Goal: Task Accomplishment & Management: Complete application form

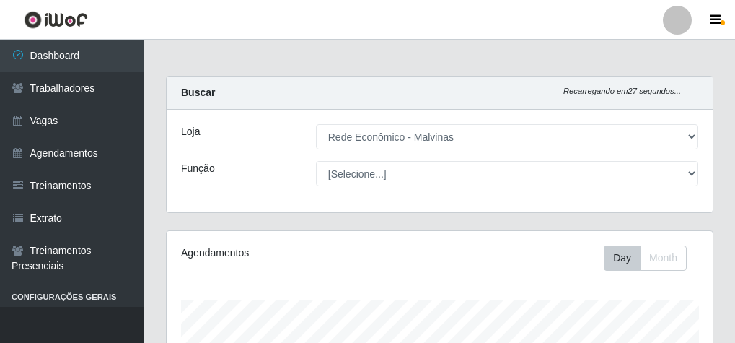
select select "194"
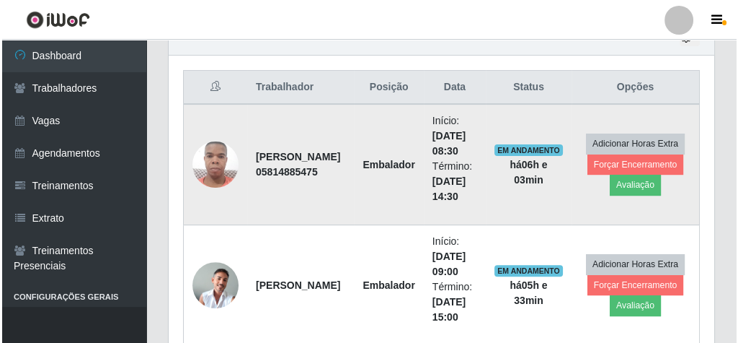
scroll to position [299, 546]
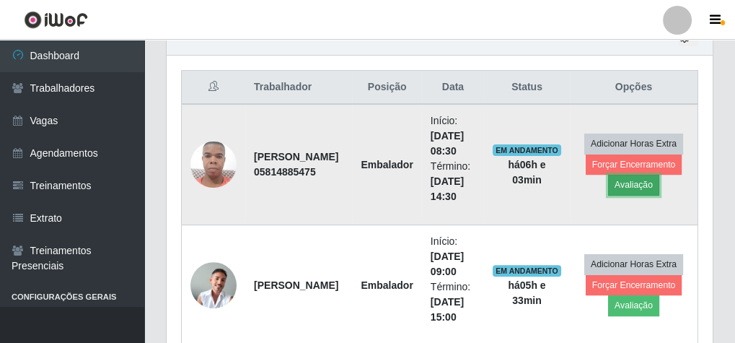
click at [633, 178] on button "Avaliação" at bounding box center [633, 185] width 51 height 20
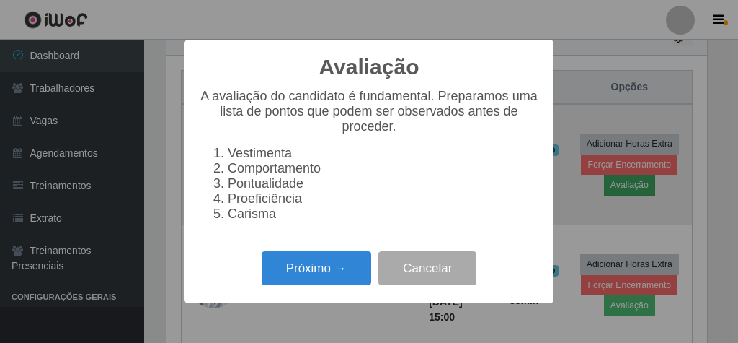
scroll to position [299, 541]
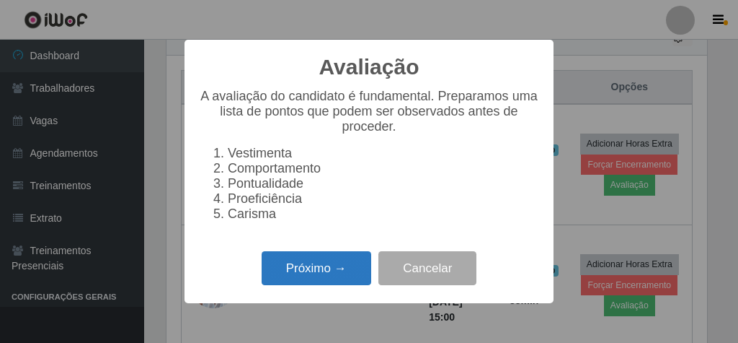
click at [301, 275] on button "Próximo →" at bounding box center [317, 268] width 110 height 34
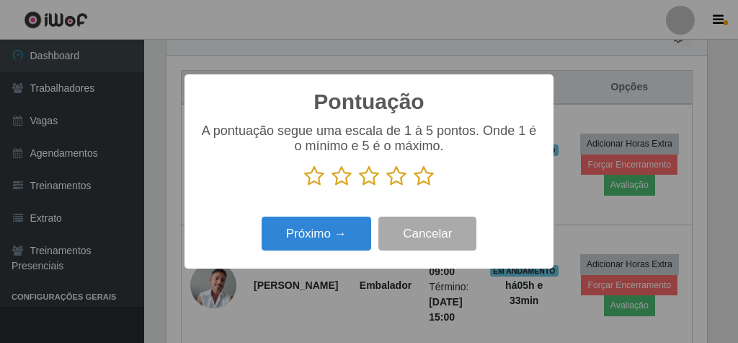
click at [427, 176] on icon at bounding box center [424, 176] width 20 height 22
click at [414, 187] on input "radio" at bounding box center [414, 187] width 0 height 0
click at [427, 176] on icon at bounding box center [424, 176] width 20 height 22
click at [414, 187] on input "radio" at bounding box center [414, 187] width 0 height 0
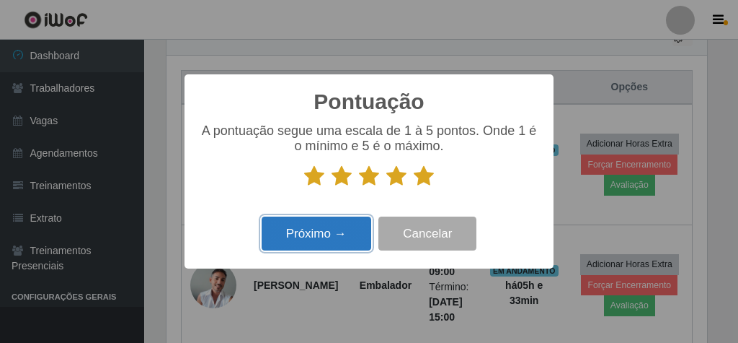
click at [309, 222] on button "Próximo →" at bounding box center [317, 233] width 110 height 34
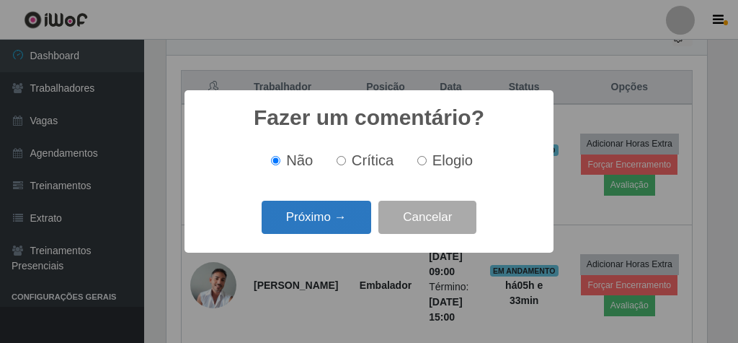
click at [332, 218] on button "Próximo →" at bounding box center [317, 217] width 110 height 34
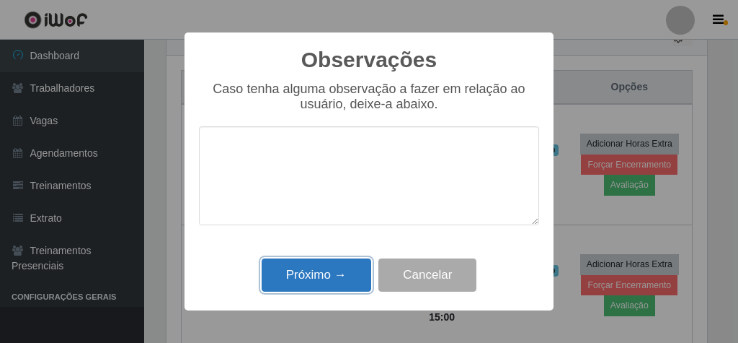
drag, startPoint x: 330, startPoint y: 283, endPoint x: 347, endPoint y: 270, distance: 21.5
click at [330, 282] on button "Próximo →" at bounding box center [317, 275] width 110 height 34
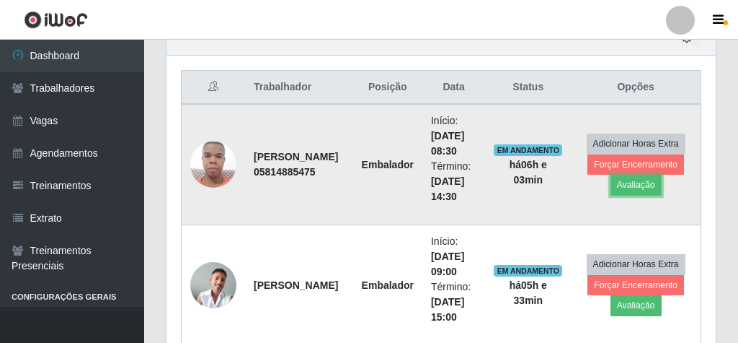
scroll to position [299, 546]
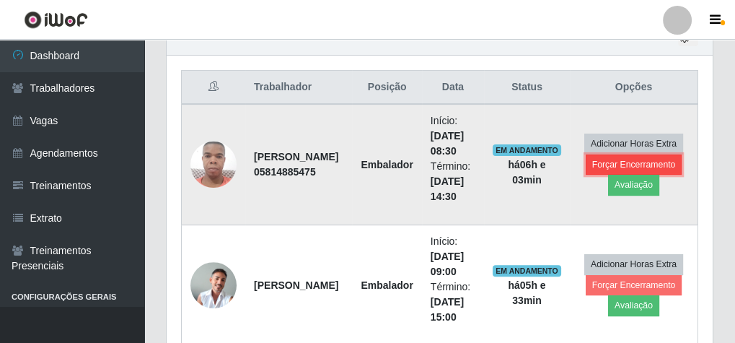
click at [609, 154] on button "Forçar Encerramento" at bounding box center [634, 164] width 97 height 20
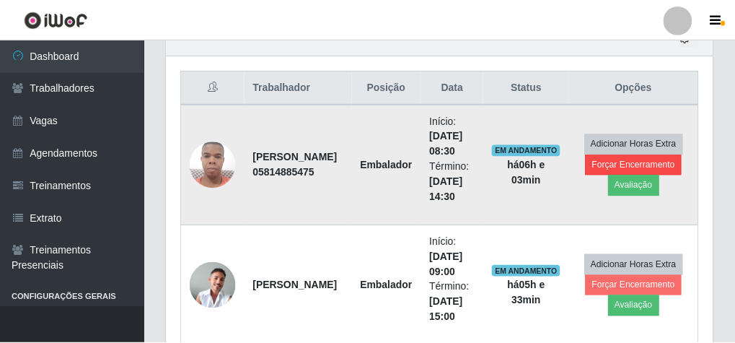
scroll to position [299, 541]
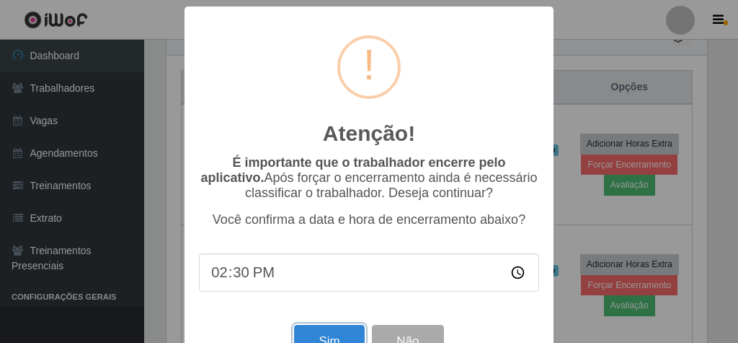
click at [307, 332] on button "Sim" at bounding box center [329, 342] width 70 height 34
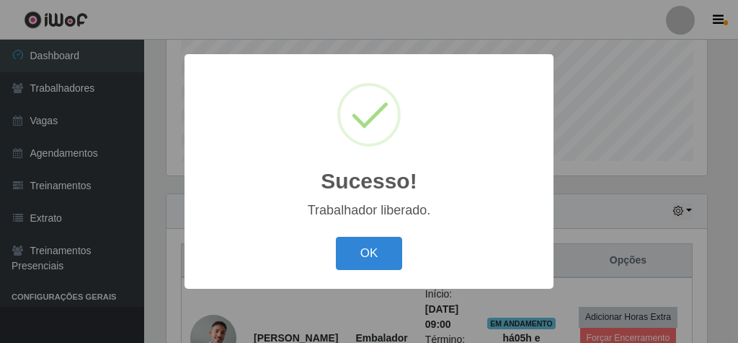
click at [336, 237] on button "OK" at bounding box center [369, 254] width 67 height 34
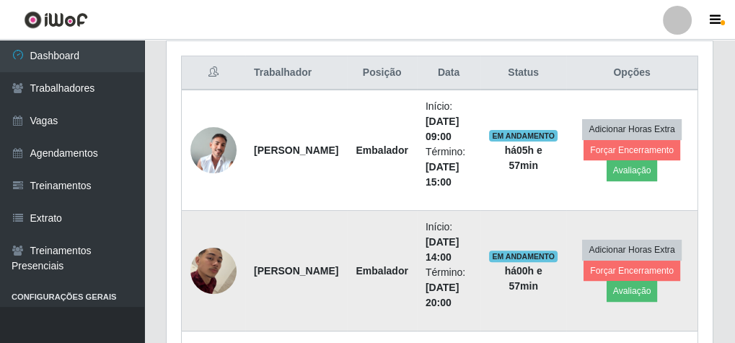
scroll to position [485, 0]
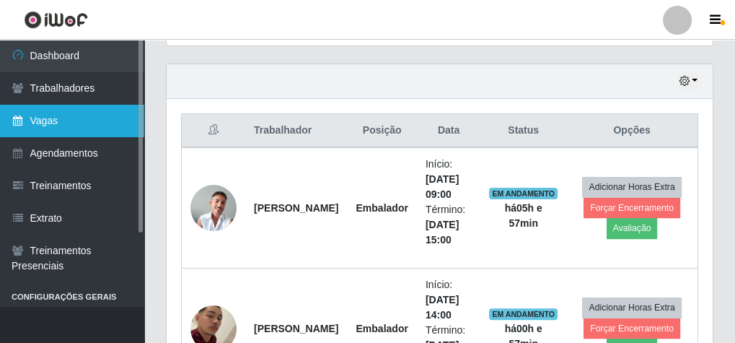
click at [49, 111] on link "Vagas" at bounding box center [72, 121] width 144 height 32
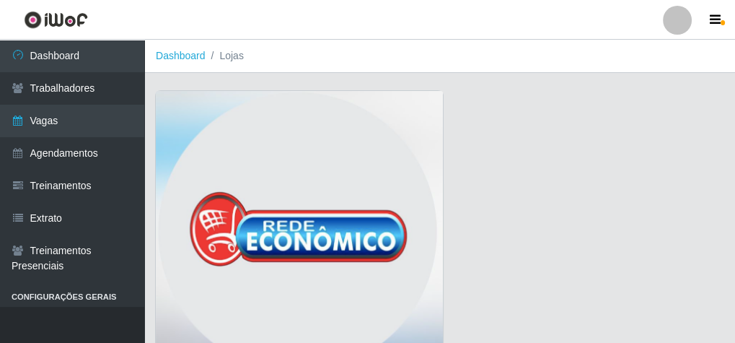
click at [342, 153] on img at bounding box center [299, 235] width 287 height 288
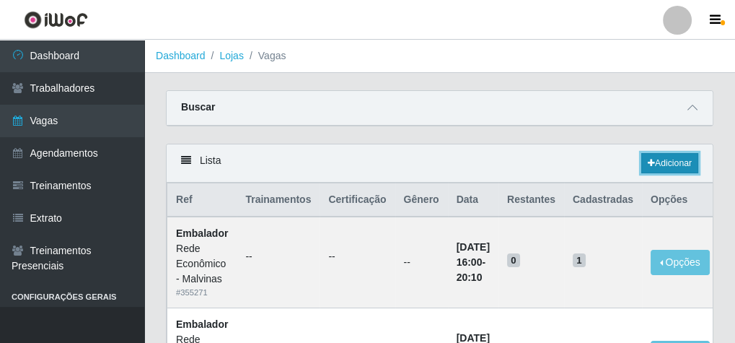
click at [673, 166] on link "Adicionar" at bounding box center [669, 163] width 57 height 20
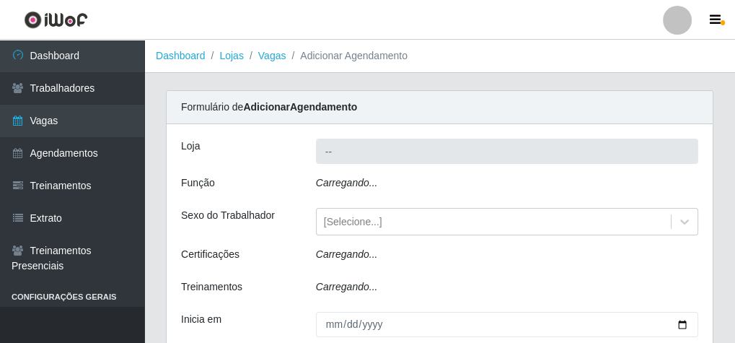
type input "Rede Econômico - Malvinas"
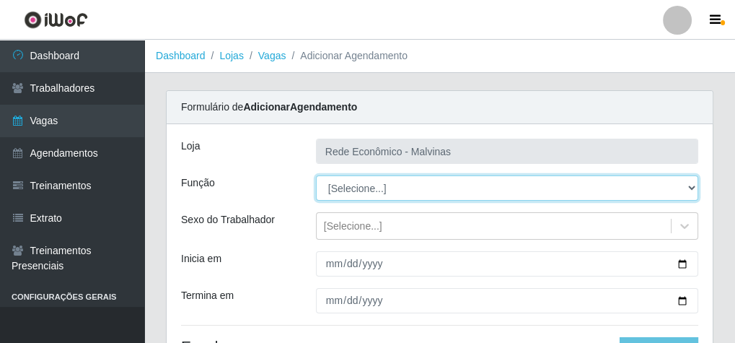
click at [374, 192] on select "[Selecione...] Embalador Embalador + Embalador ++ Operador de Caixa Operador de…" at bounding box center [507, 187] width 382 height 25
select select "1"
click at [316, 175] on select "[Selecione...] Embalador Embalador + Embalador ++ Operador de Caixa Operador de…" at bounding box center [507, 187] width 382 height 25
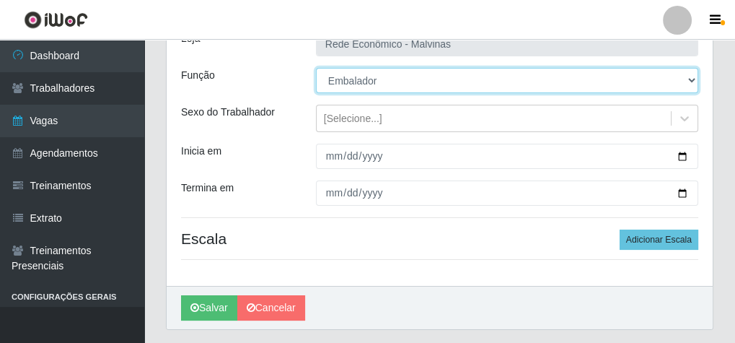
scroll to position [115, 0]
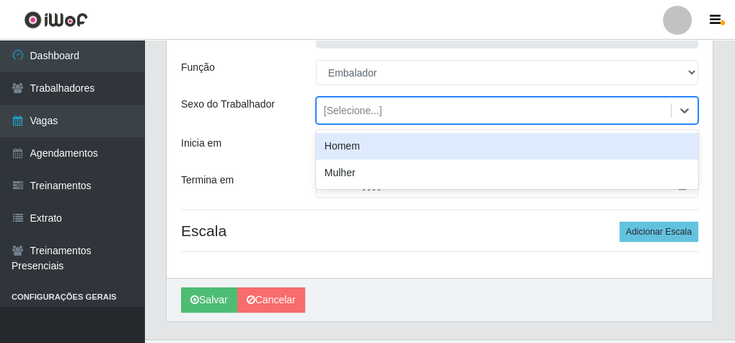
click at [340, 113] on div "[Selecione...]" at bounding box center [353, 110] width 58 height 15
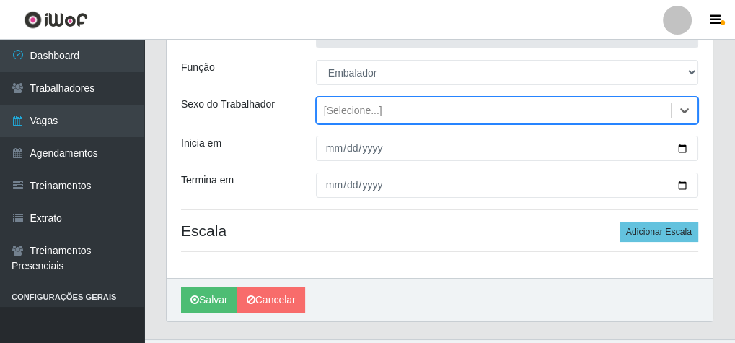
click at [340, 113] on div "[Selecione...]" at bounding box center [353, 110] width 58 height 15
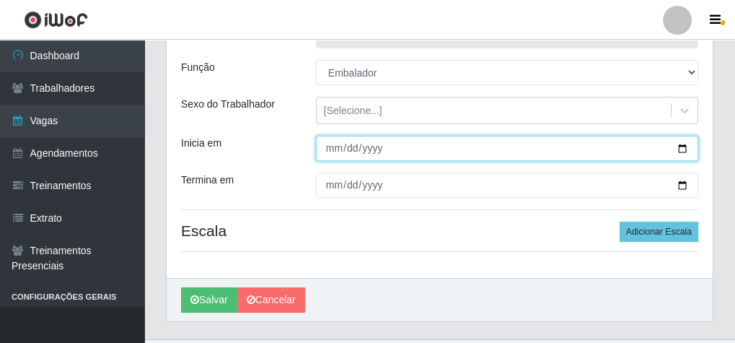
click at [335, 151] on input "Inicia em" at bounding box center [507, 148] width 382 height 25
type input "[DATE]"
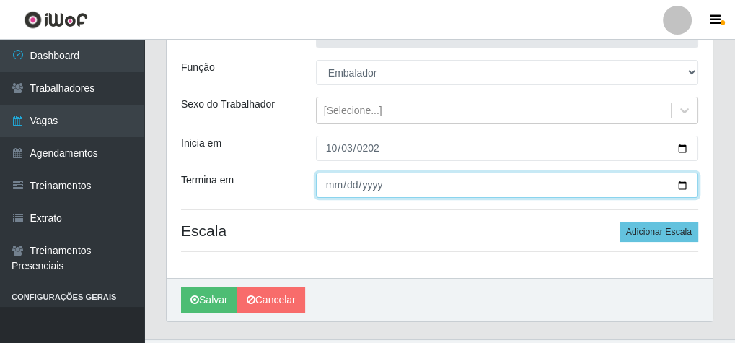
click at [322, 183] on input "Termina em" at bounding box center [507, 184] width 382 height 25
type input "[DATE]"
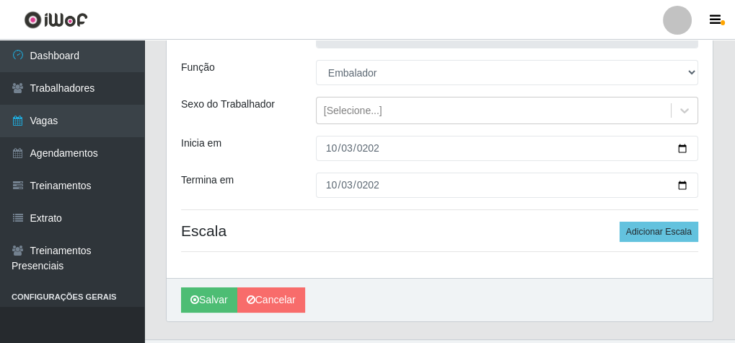
click at [681, 242] on div "Loja Rede Econômico - Malvinas Função [Selecione...] Embalador Embalador + Emba…" at bounding box center [440, 143] width 546 height 269
drag, startPoint x: 643, startPoint y: 221, endPoint x: 650, endPoint y: 233, distance: 13.9
click at [645, 228] on button "Adicionar Escala" at bounding box center [658, 231] width 79 height 20
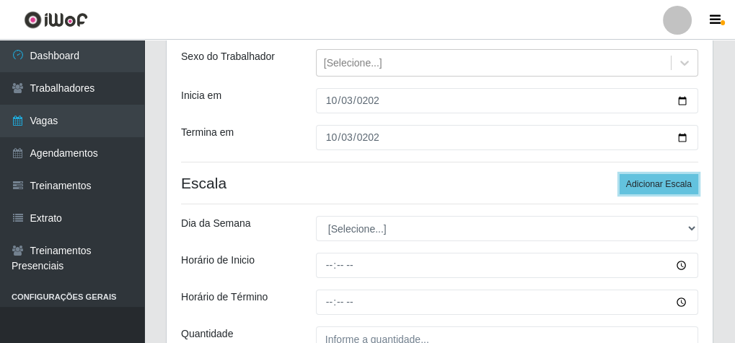
scroll to position [231, 0]
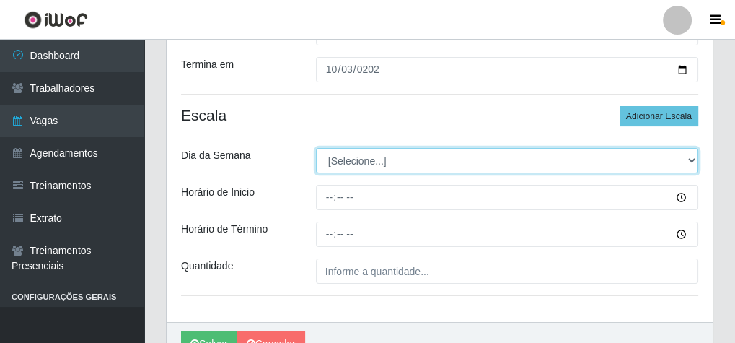
click at [356, 167] on select "[Selecione...] Segunda Terça Quarta Quinta Sexta Sábado Domingo" at bounding box center [507, 160] width 382 height 25
select select "5"
click at [316, 148] on select "[Selecione...] Segunda Terça Quarta Quinta Sexta Sábado Domingo" at bounding box center [507, 160] width 382 height 25
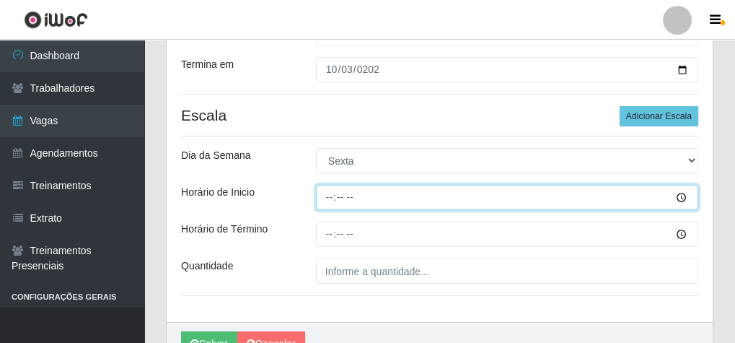
click at [325, 195] on input "Horário de Inicio" at bounding box center [507, 197] width 382 height 25
type input "17:20"
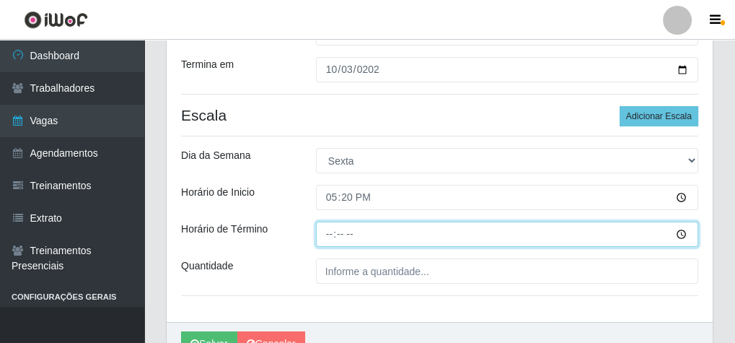
click at [325, 232] on input "Horário de Término" at bounding box center [507, 233] width 382 height 25
type input "20:10"
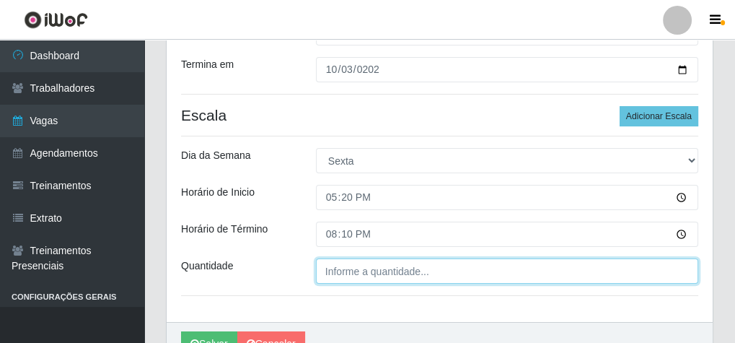
click at [327, 271] on input "Quantidade" at bounding box center [507, 270] width 382 height 25
click at [327, 271] on input "___" at bounding box center [507, 270] width 382 height 25
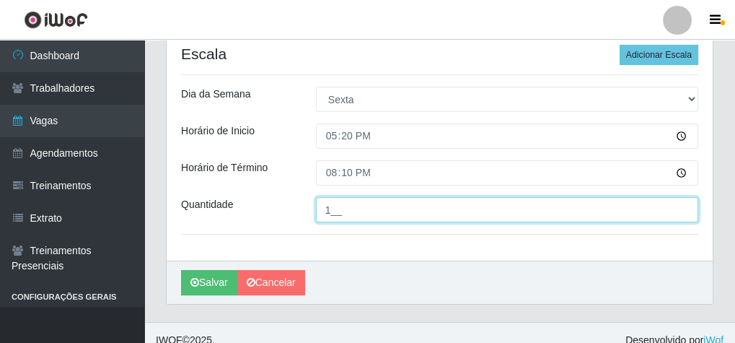
scroll to position [305, 0]
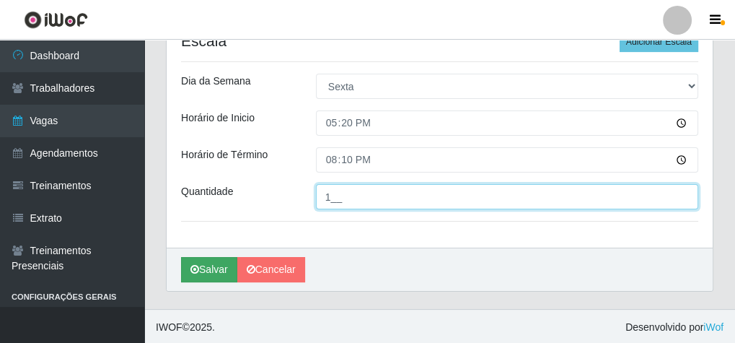
type input "1__"
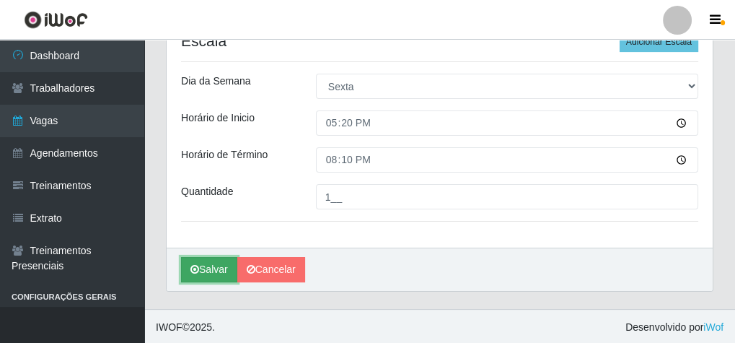
click at [210, 265] on button "Salvar" at bounding box center [209, 269] width 56 height 25
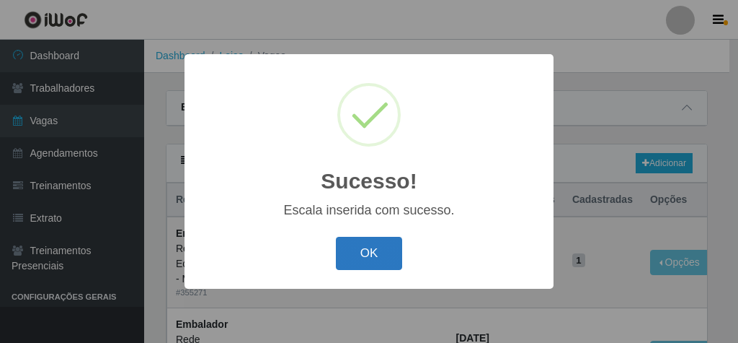
click at [379, 251] on button "OK" at bounding box center [369, 254] width 67 height 34
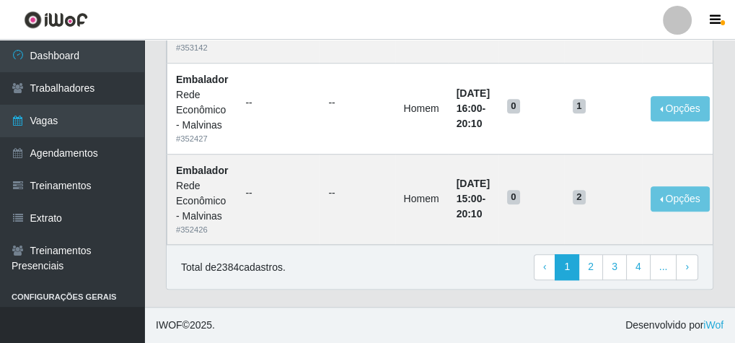
scroll to position [1335, 0]
click at [600, 270] on link "2" at bounding box center [590, 267] width 25 height 26
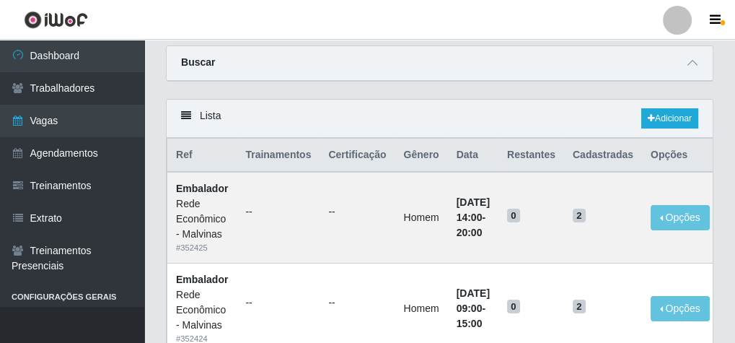
scroll to position [115, 0]
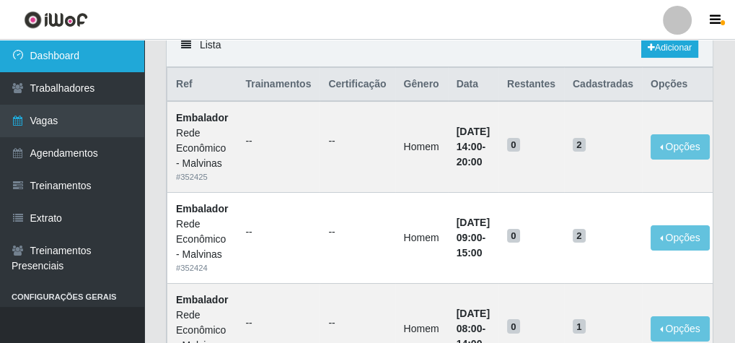
click at [115, 45] on link "Dashboard" at bounding box center [72, 56] width 144 height 32
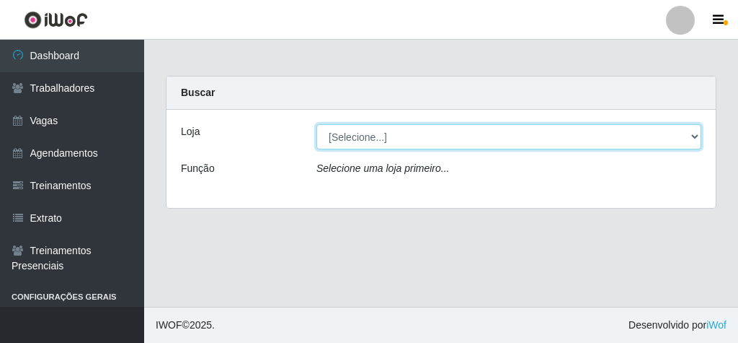
click at [363, 138] on select "[Selecione...] Rede Econômico - Malvinas Rede Econômico - Prata" at bounding box center [509, 136] width 385 height 25
drag, startPoint x: 364, startPoint y: 138, endPoint x: 368, endPoint y: 145, distance: 7.4
click at [364, 138] on select "[Selecione...] Rede Econômico - Malvinas Rede Econômico - Prata" at bounding box center [509, 136] width 385 height 25
click at [386, 135] on select "[Selecione...] Rede Econômico - Malvinas Rede Econômico - Prata" at bounding box center [509, 136] width 385 height 25
select select "194"
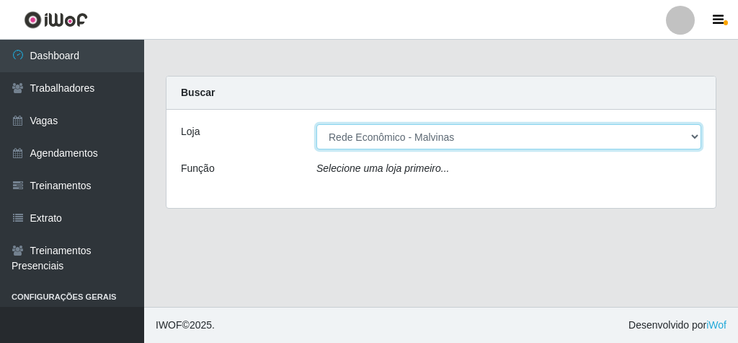
click at [317, 124] on select "[Selecione...] Rede Econômico - Malvinas Rede Econômico - Prata" at bounding box center [509, 136] width 385 height 25
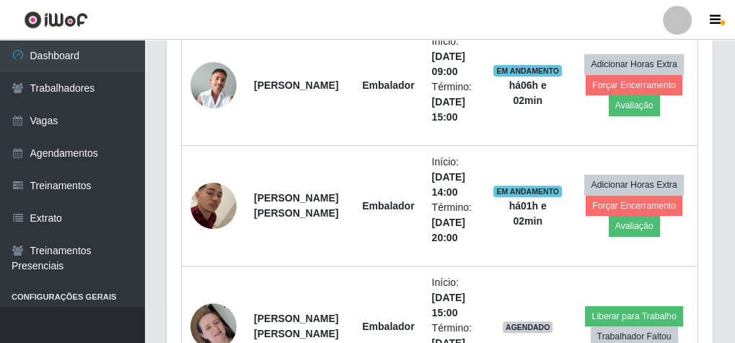
scroll to position [635, 0]
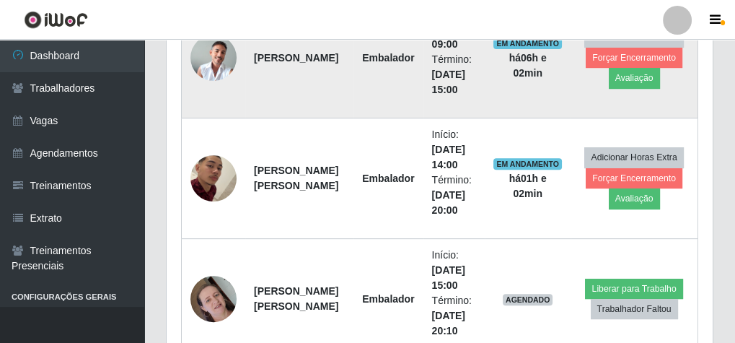
click at [582, 50] on td "Adicionar Horas Extra Forçar Encerramento Avaliação" at bounding box center [633, 57] width 127 height 121
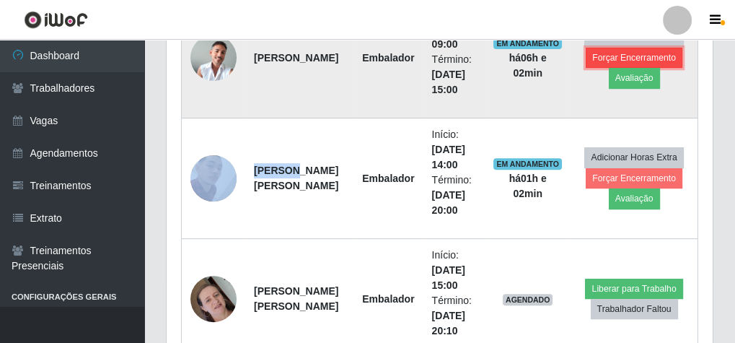
click at [595, 53] on button "Forçar Encerramento" at bounding box center [634, 58] width 97 height 20
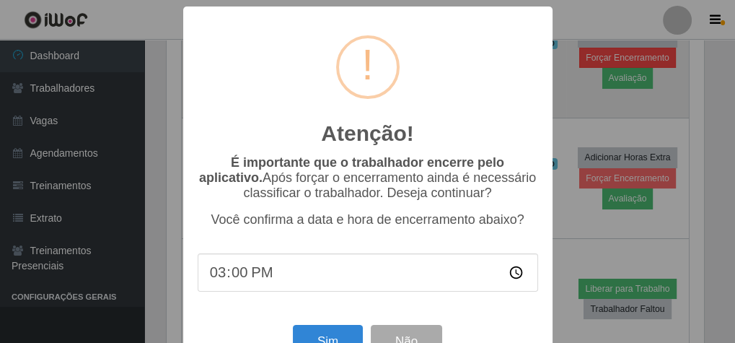
scroll to position [299, 541]
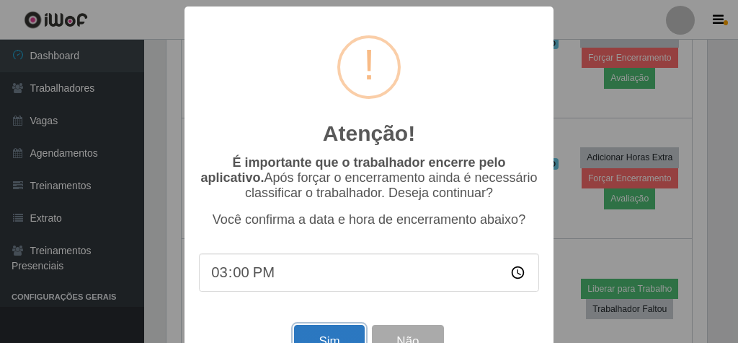
click at [336, 335] on button "Sim" at bounding box center [329, 342] width 70 height 34
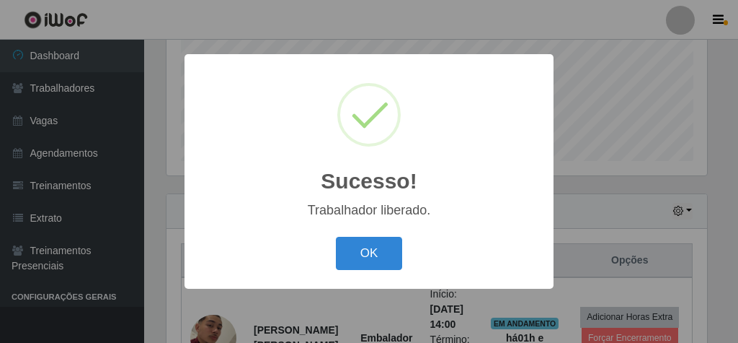
click at [365, 234] on div "OK Cancel" at bounding box center [369, 252] width 340 height 41
click at [366, 244] on button "OK" at bounding box center [369, 254] width 67 height 34
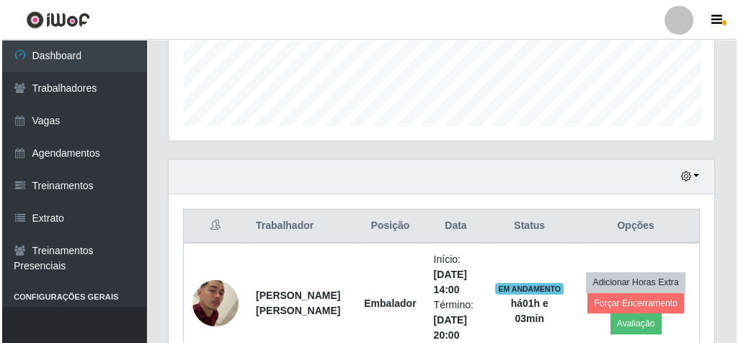
scroll to position [595, 0]
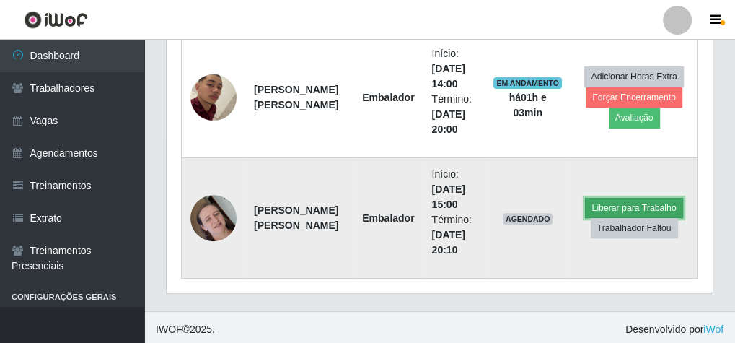
click at [637, 198] on button "Liberar para Trabalho" at bounding box center [633, 208] width 97 height 20
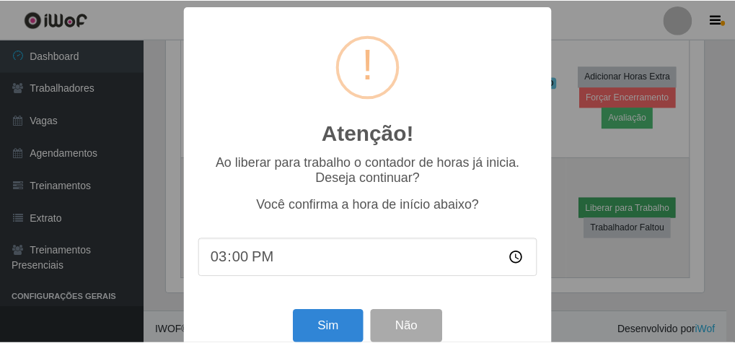
scroll to position [299, 541]
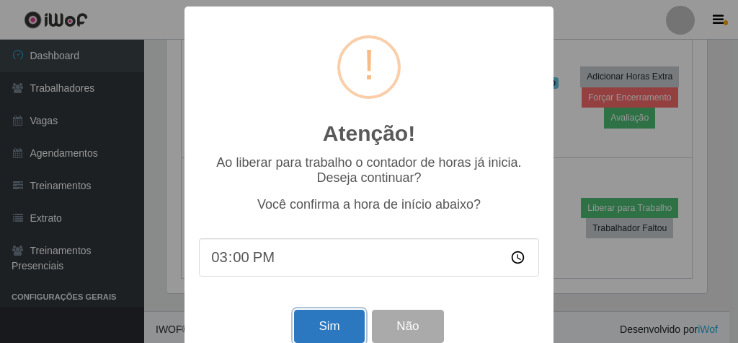
click at [329, 336] on button "Sim" at bounding box center [329, 326] width 70 height 34
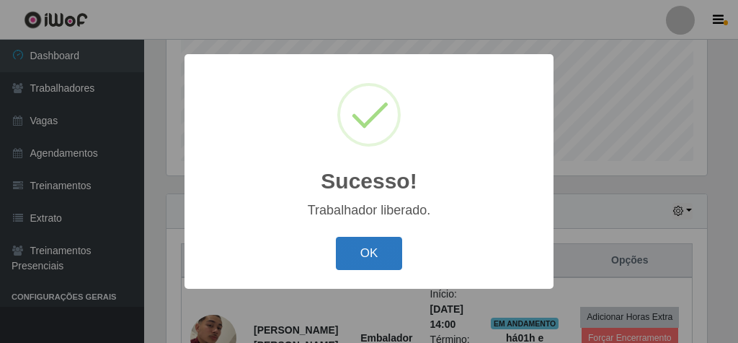
click at [374, 255] on button "OK" at bounding box center [369, 254] width 67 height 34
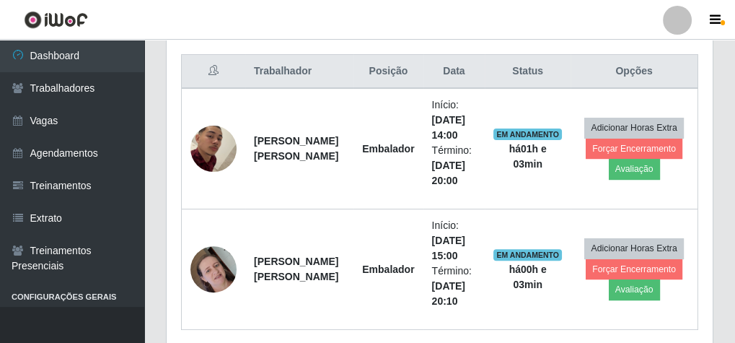
scroll to position [595, 0]
